Goal: Task Accomplishment & Management: Manage account settings

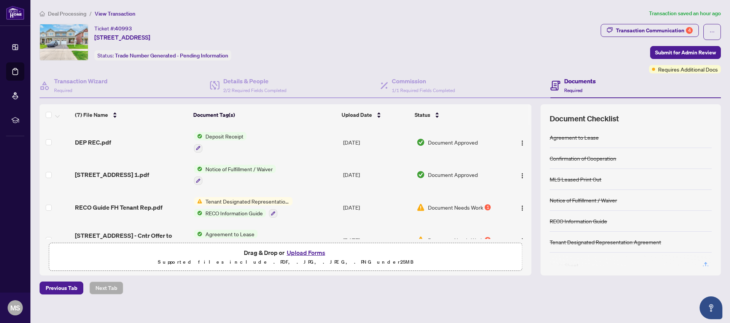
scroll to position [106, 0]
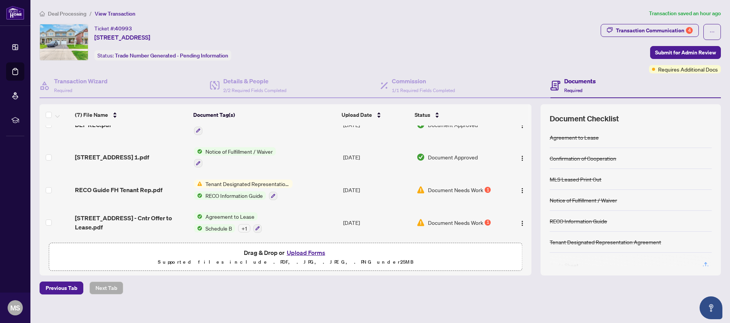
click at [247, 183] on span "Tenant Designated Representation Agreement" at bounding box center [247, 184] width 90 height 8
click at [320, 175] on td "Tenant Designated Representation Agreement RECO Information Guide" at bounding box center [265, 190] width 149 height 33
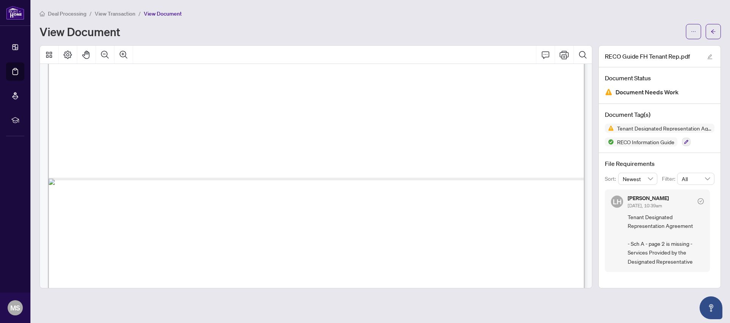
scroll to position [11887, 0]
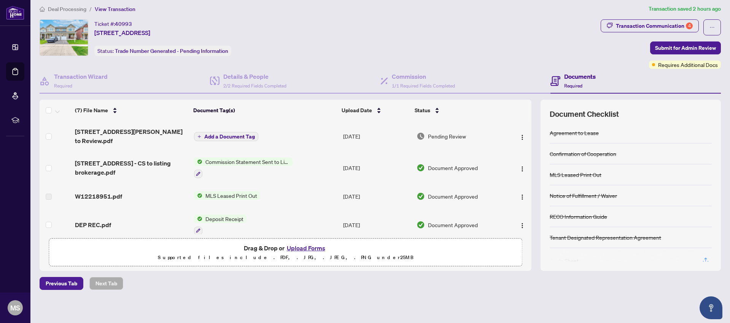
scroll to position [5, 0]
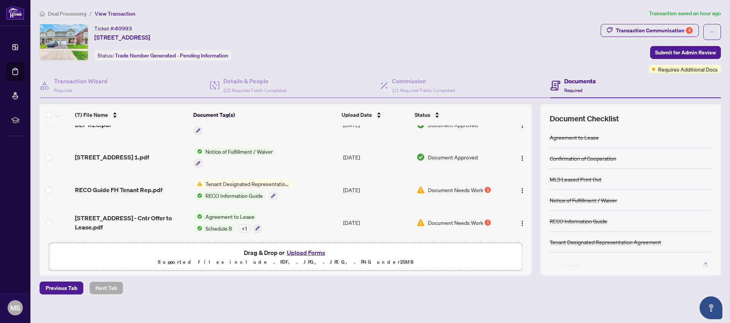
scroll to position [106, 0]
click at [448, 188] on span "Document Needs Work" at bounding box center [455, 190] width 55 height 8
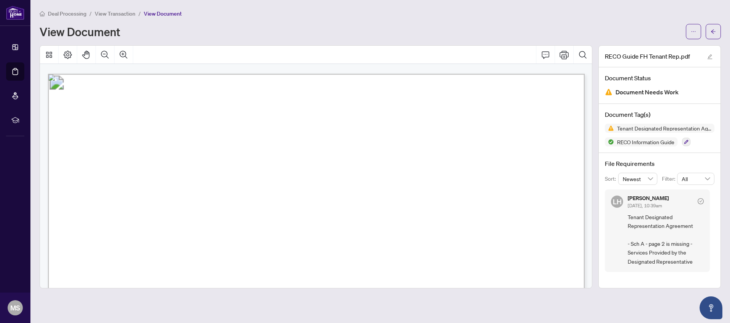
scroll to position [6395, 0]
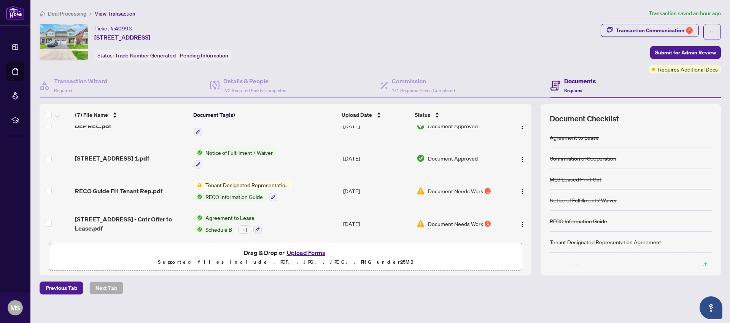
scroll to position [106, 0]
click at [222, 215] on span "Agreement to Lease" at bounding box center [229, 216] width 55 height 8
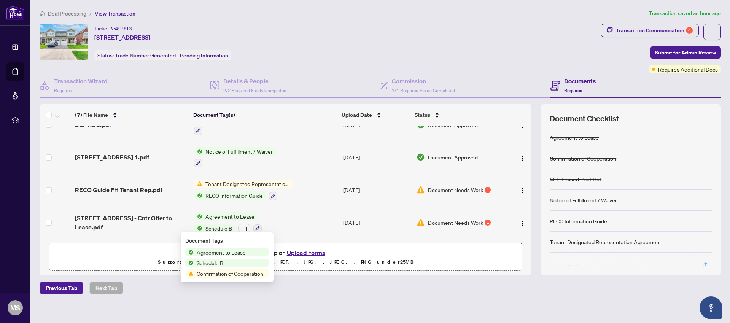
click at [223, 273] on span "Confirmation of Cooperation" at bounding box center [230, 273] width 73 height 8
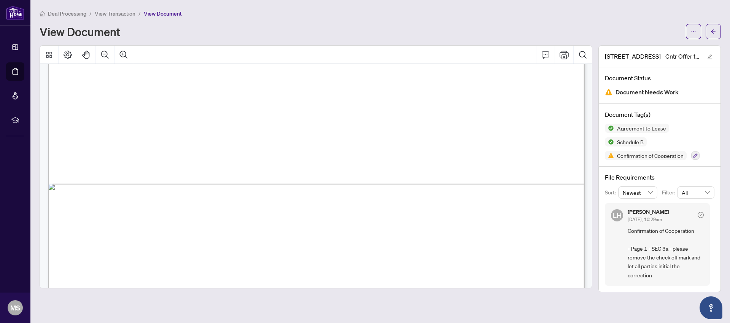
scroll to position [5474, 0]
